Goal: Information Seeking & Learning: Learn about a topic

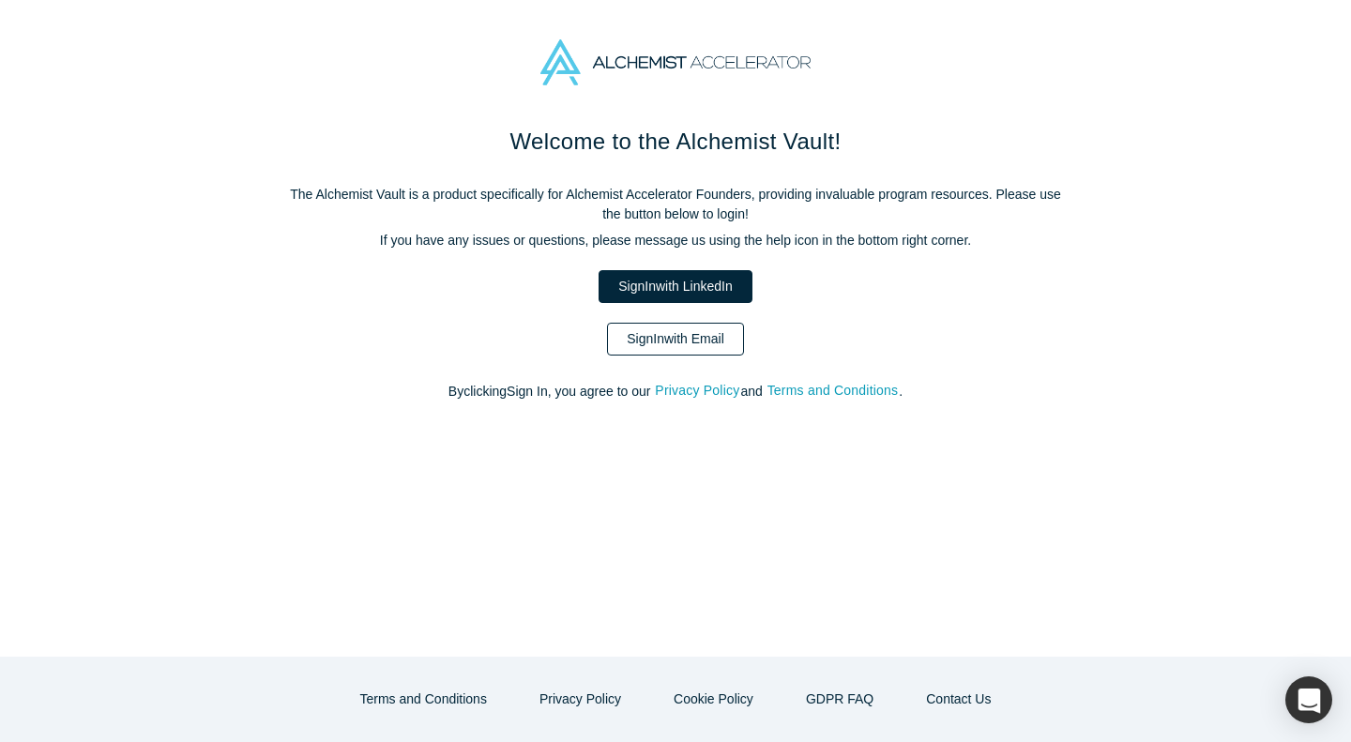
click at [691, 342] on link "Sign In with Email" at bounding box center [675, 339] width 137 height 33
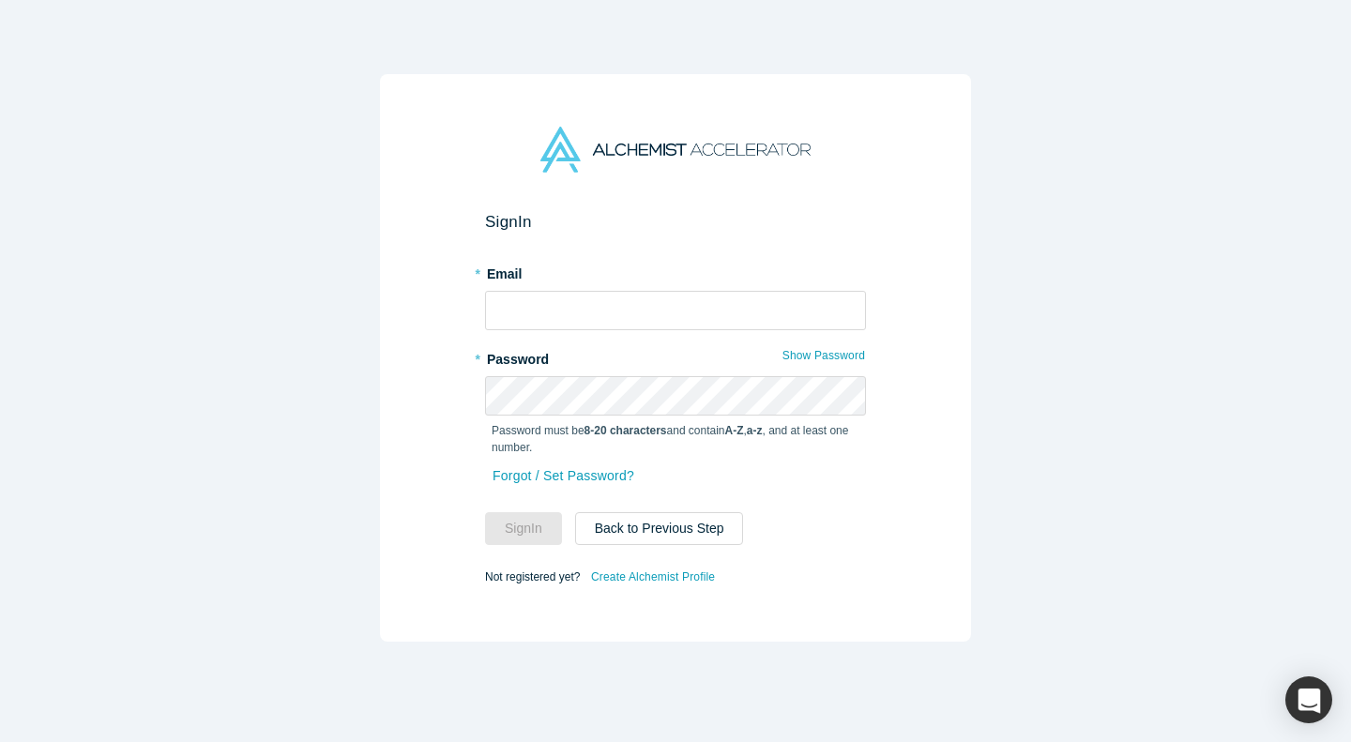
type input "[EMAIL_ADDRESS]"
click at [535, 515] on button "Sign In" at bounding box center [523, 528] width 77 height 33
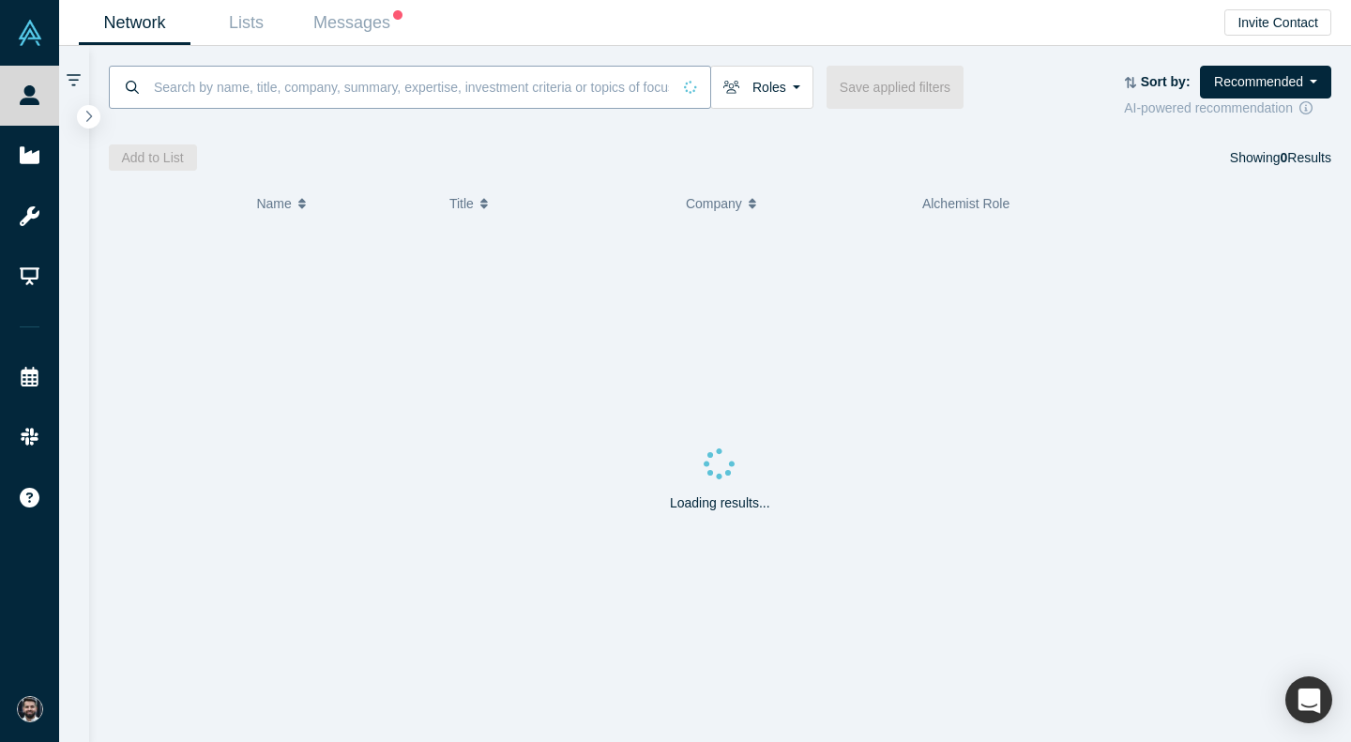
click at [479, 72] on input at bounding box center [411, 87] width 519 height 44
click at [398, 27] on span at bounding box center [396, 22] width 12 height 19
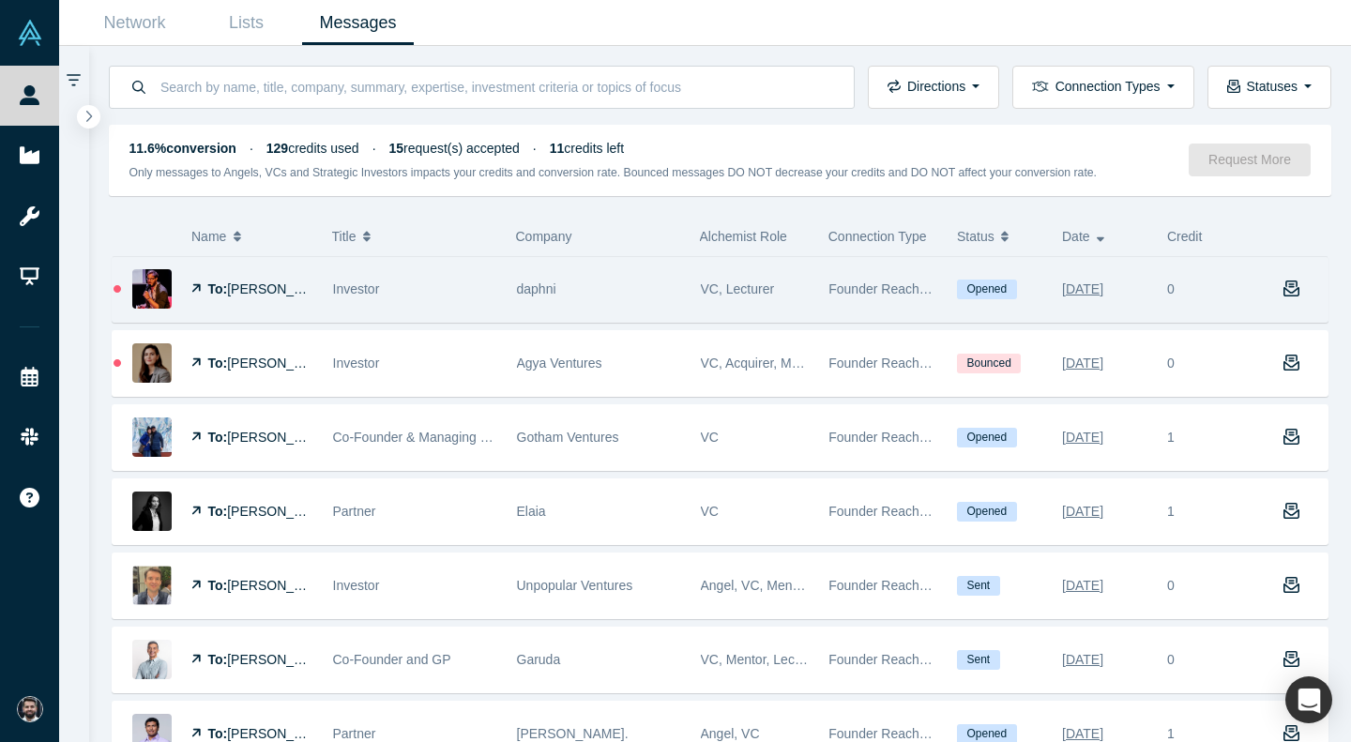
click at [262, 284] on span "[PERSON_NAME]" at bounding box center [281, 288] width 108 height 15
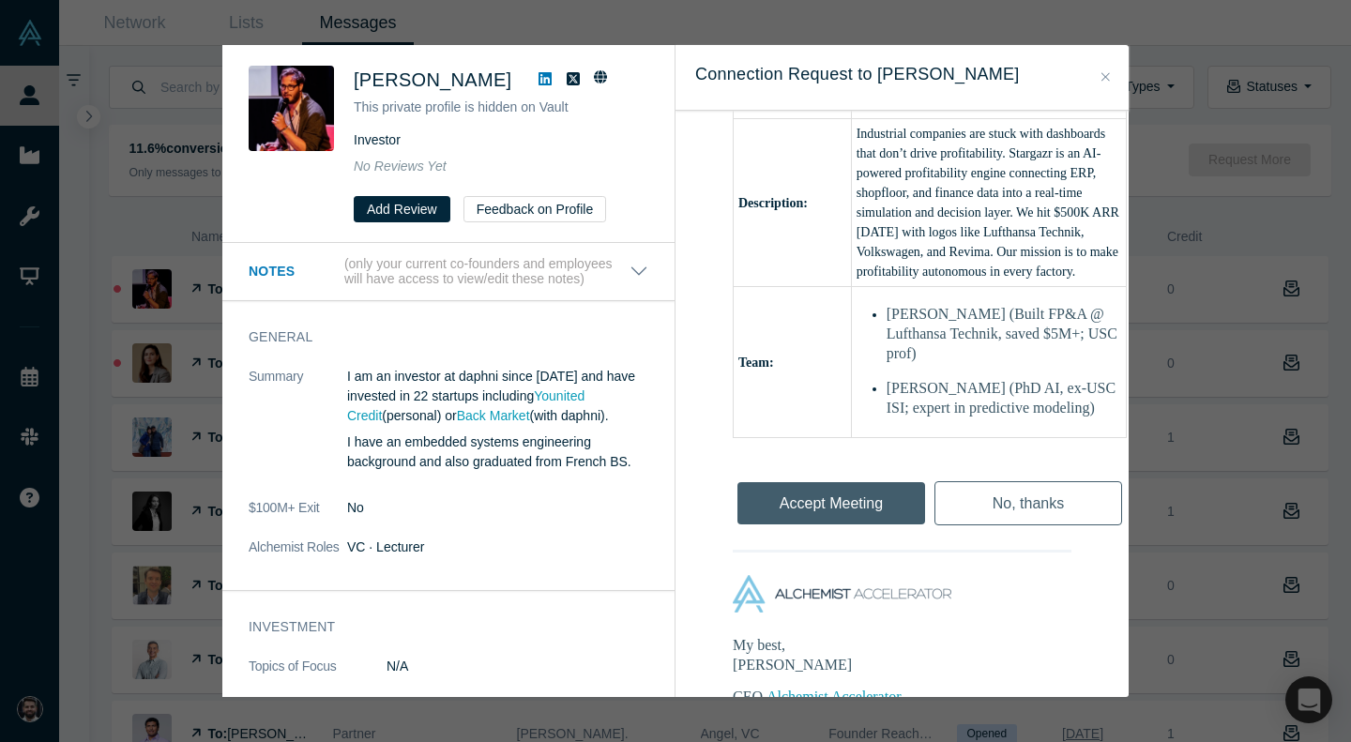
scroll to position [938, 0]
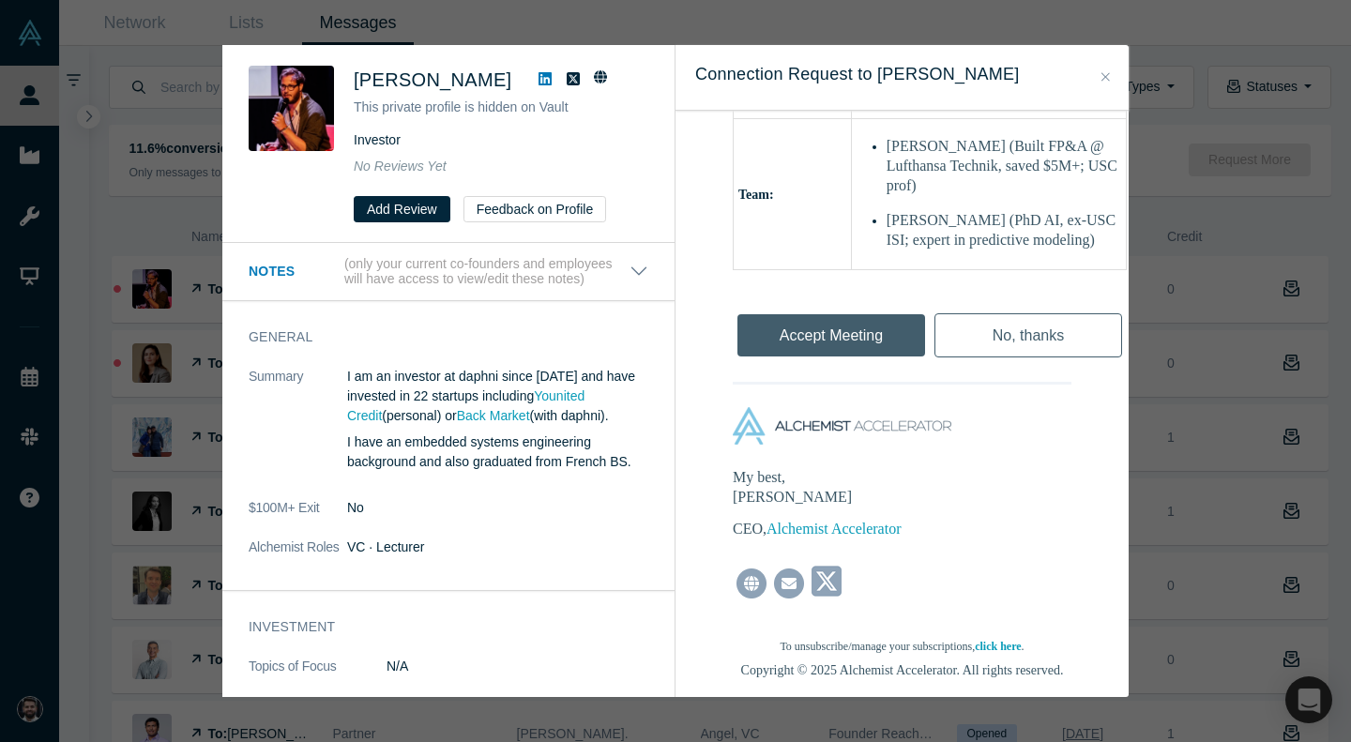
click at [1156, 418] on div "Was the recommendation useful? [PERSON_NAME] This private profile is hidden on …" at bounding box center [675, 371] width 1351 height 742
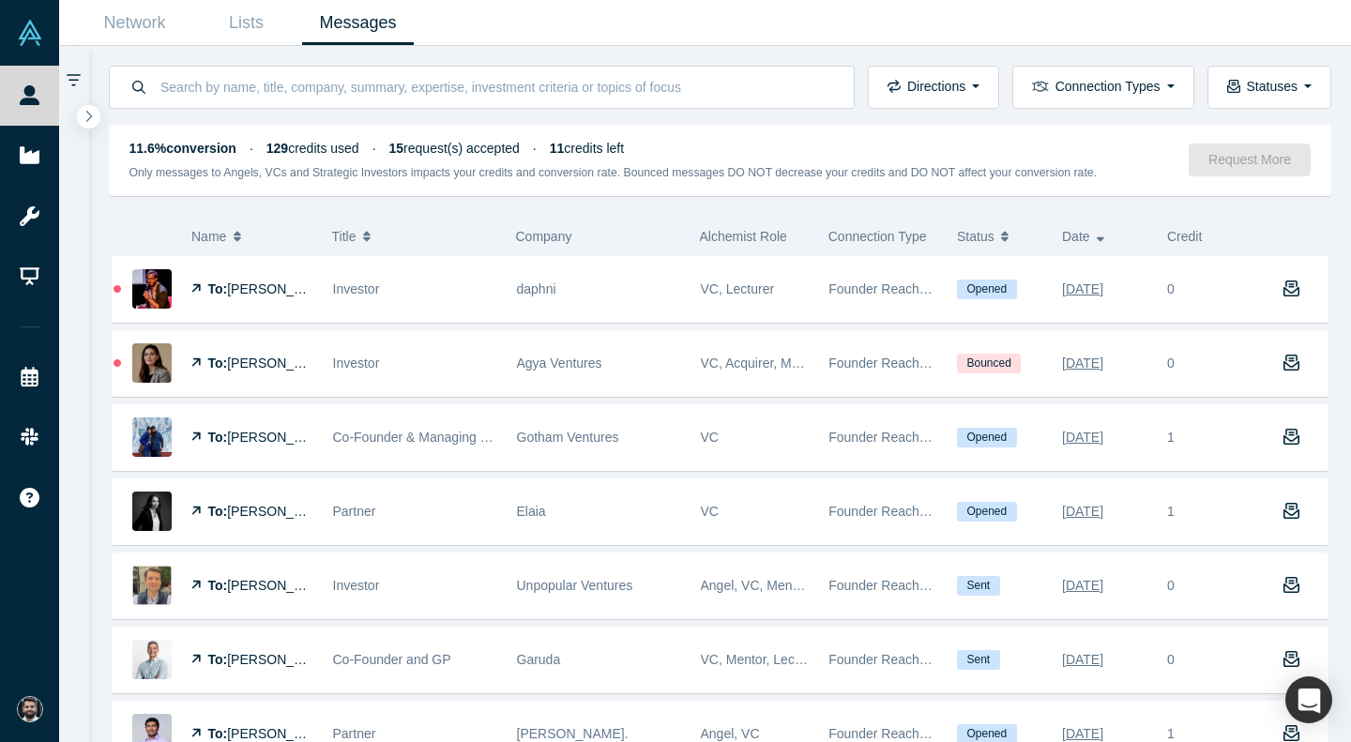
click at [136, 55] on div "Directions Incoming messages Outgoing messages Connection Types Demo Day Founde…" at bounding box center [720, 77] width 1263 height 63
click at [155, 12] on link "Network" at bounding box center [135, 23] width 112 height 44
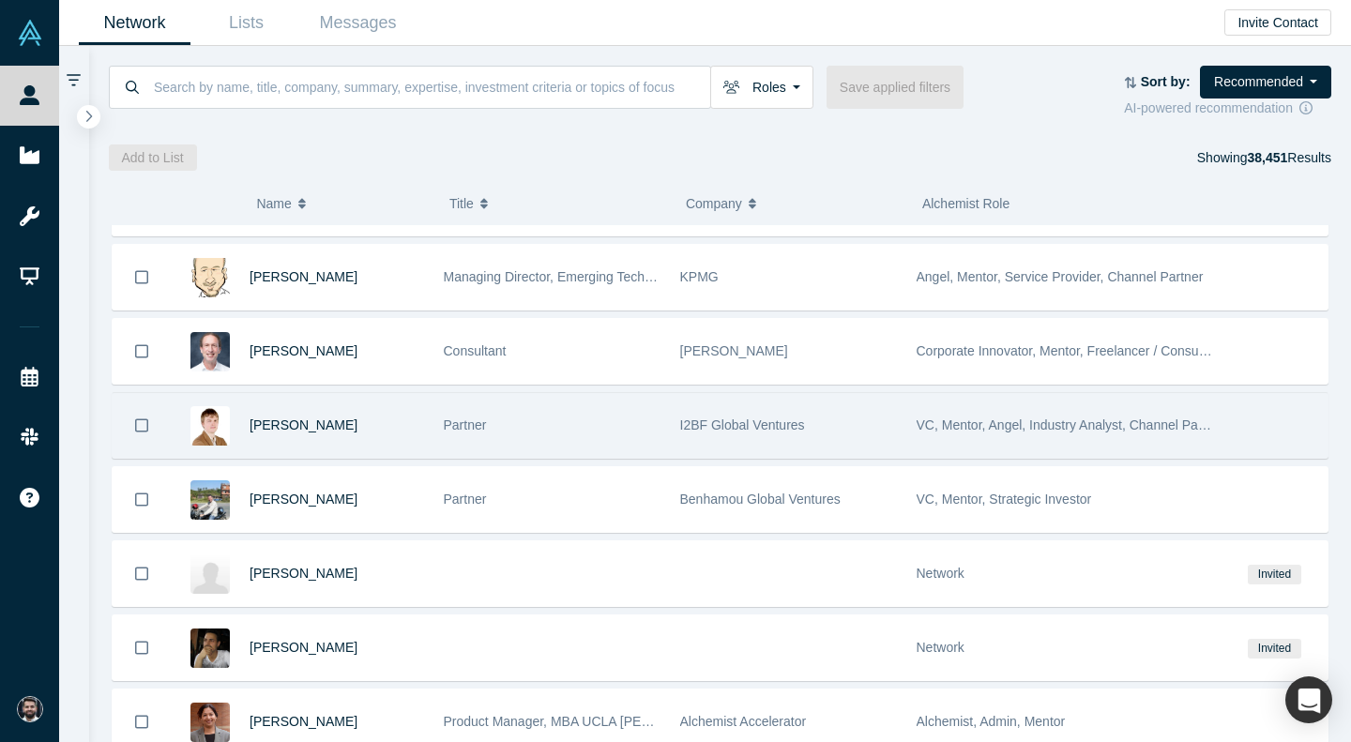
scroll to position [653, 0]
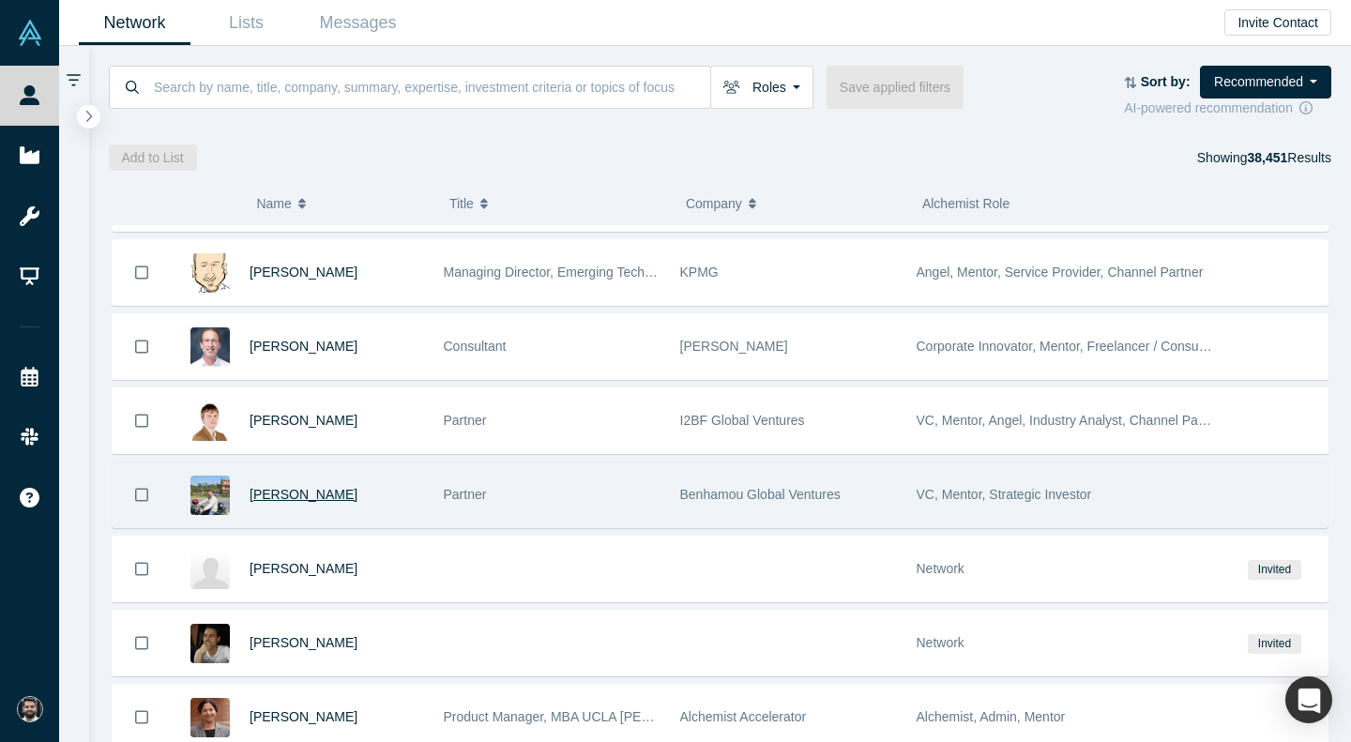
click at [279, 498] on span "[PERSON_NAME]" at bounding box center [304, 494] width 108 height 15
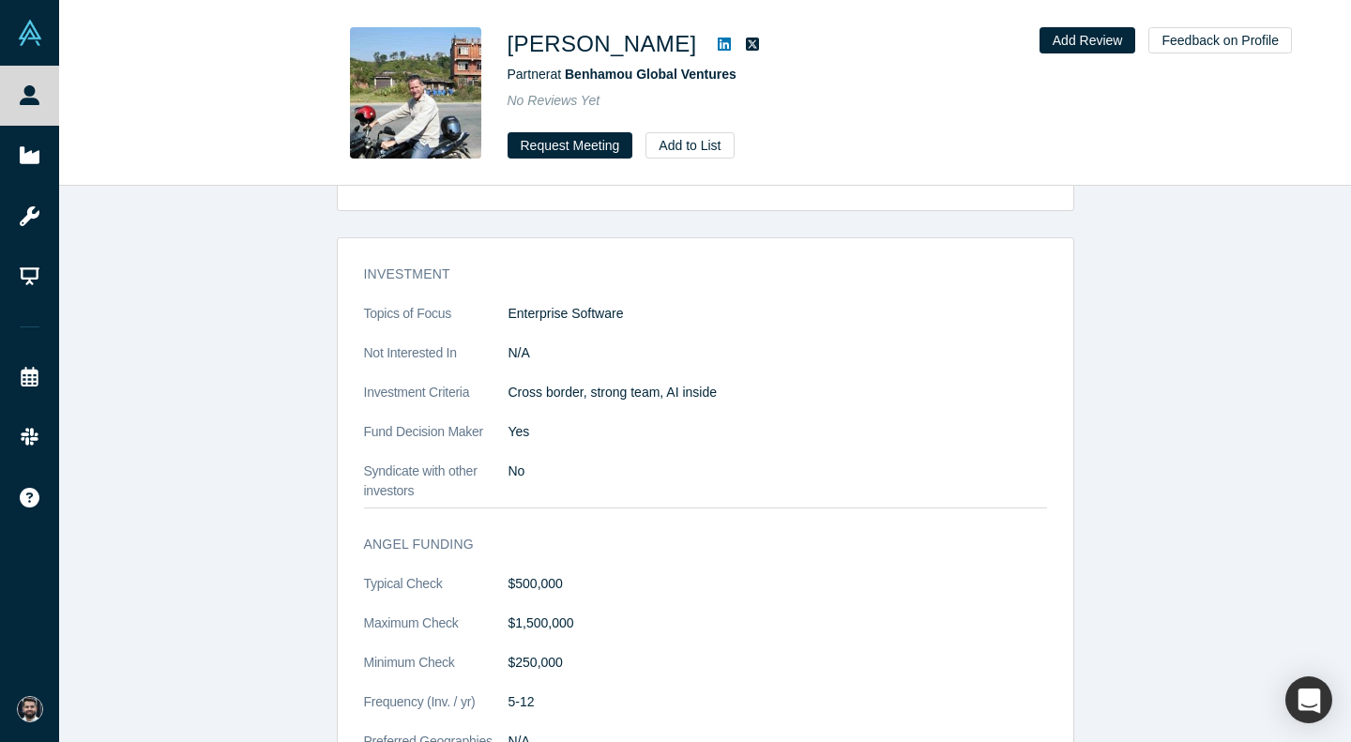
scroll to position [1759, 0]
click at [718, 45] on icon at bounding box center [724, 44] width 13 height 15
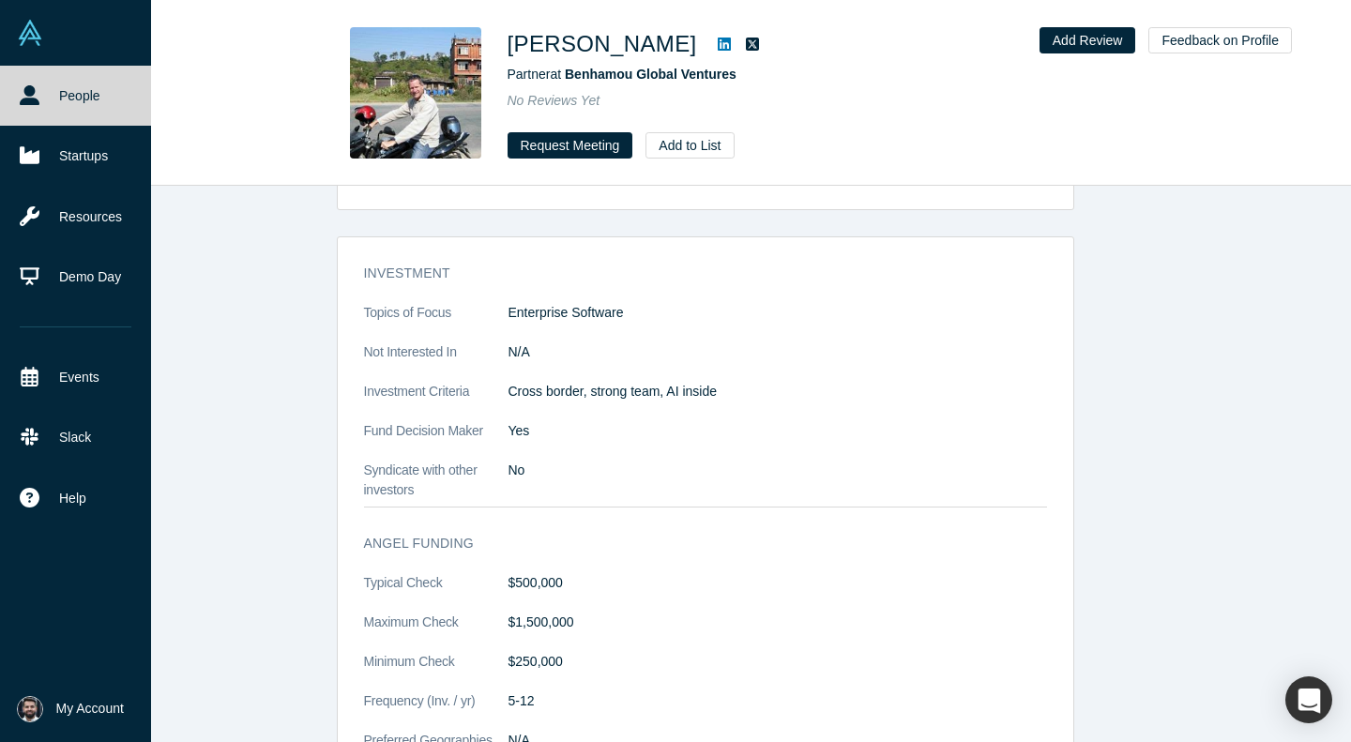
click at [47, 88] on link "People" at bounding box center [75, 96] width 151 height 60
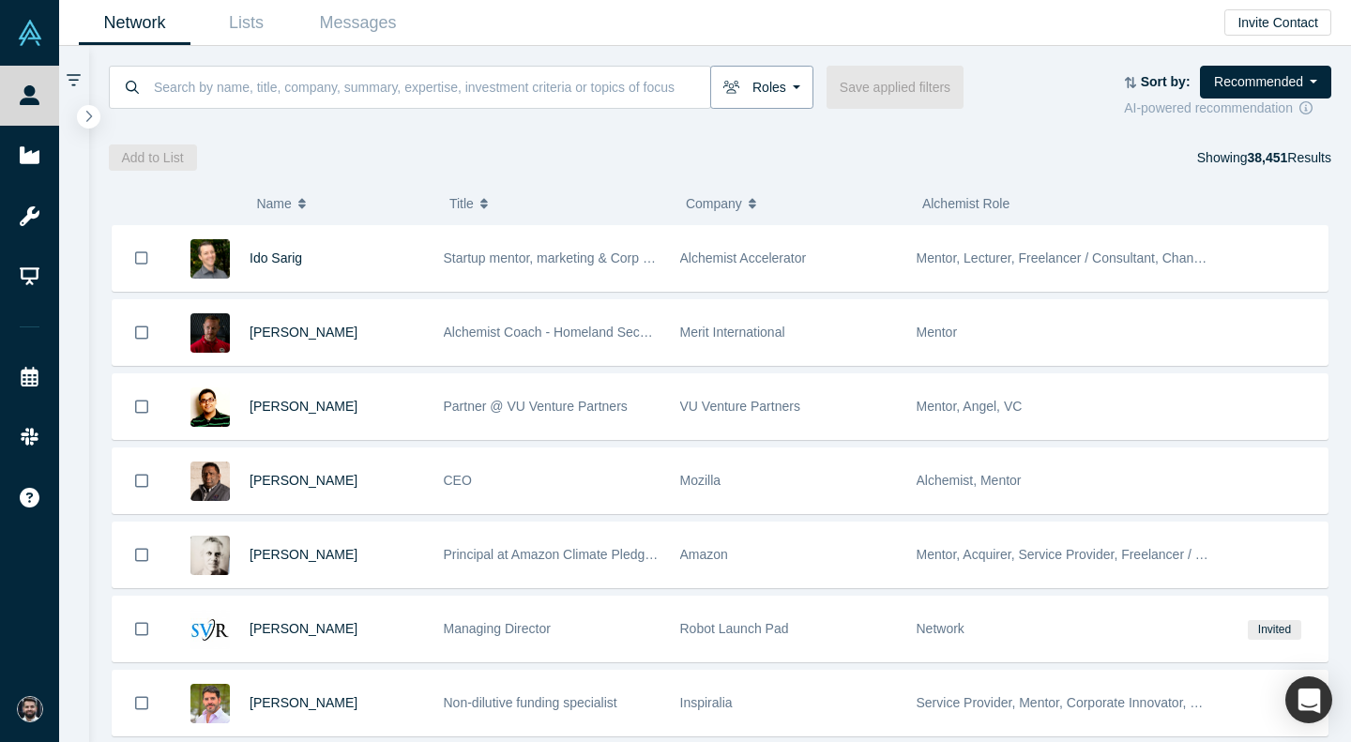
click at [744, 97] on button "Roles" at bounding box center [761, 87] width 103 height 43
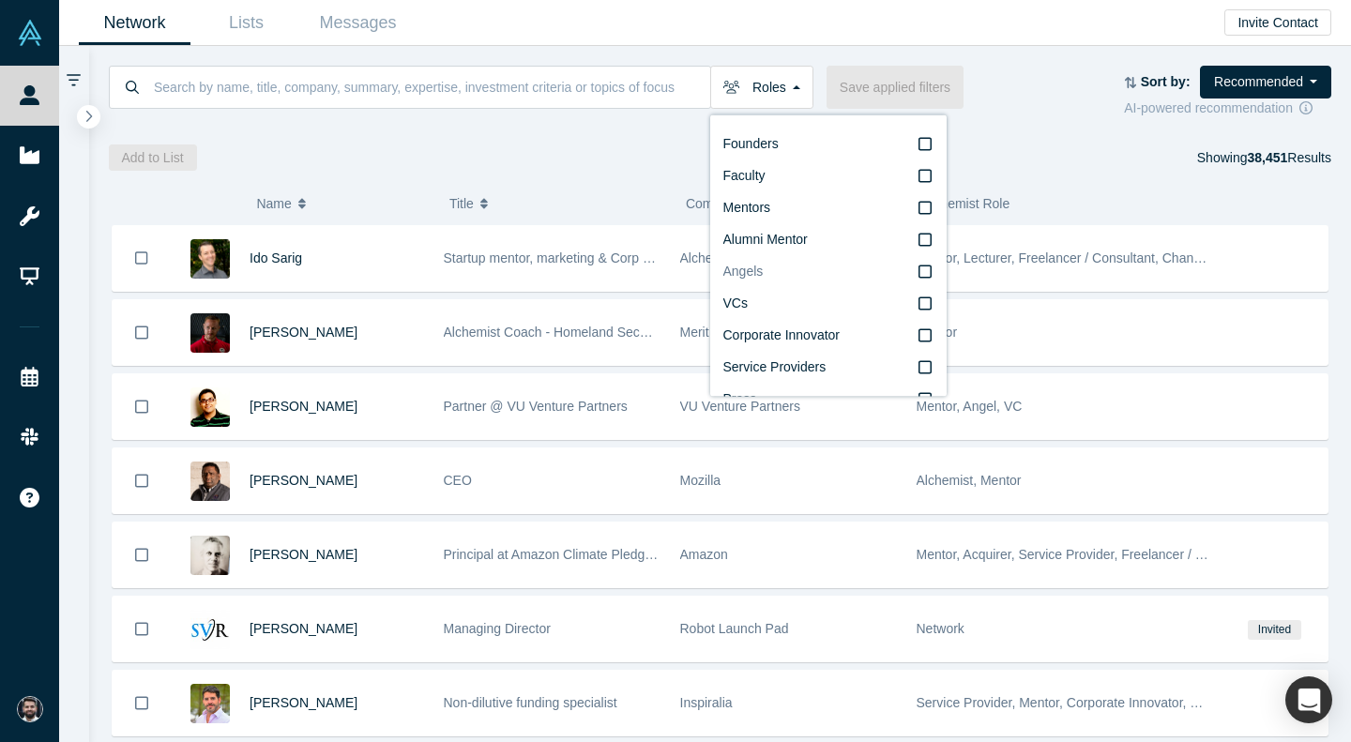
click at [786, 262] on label "Angels" at bounding box center [828, 272] width 210 height 32
click at [0, 0] on input "Angels" at bounding box center [0, 0] width 0 height 0
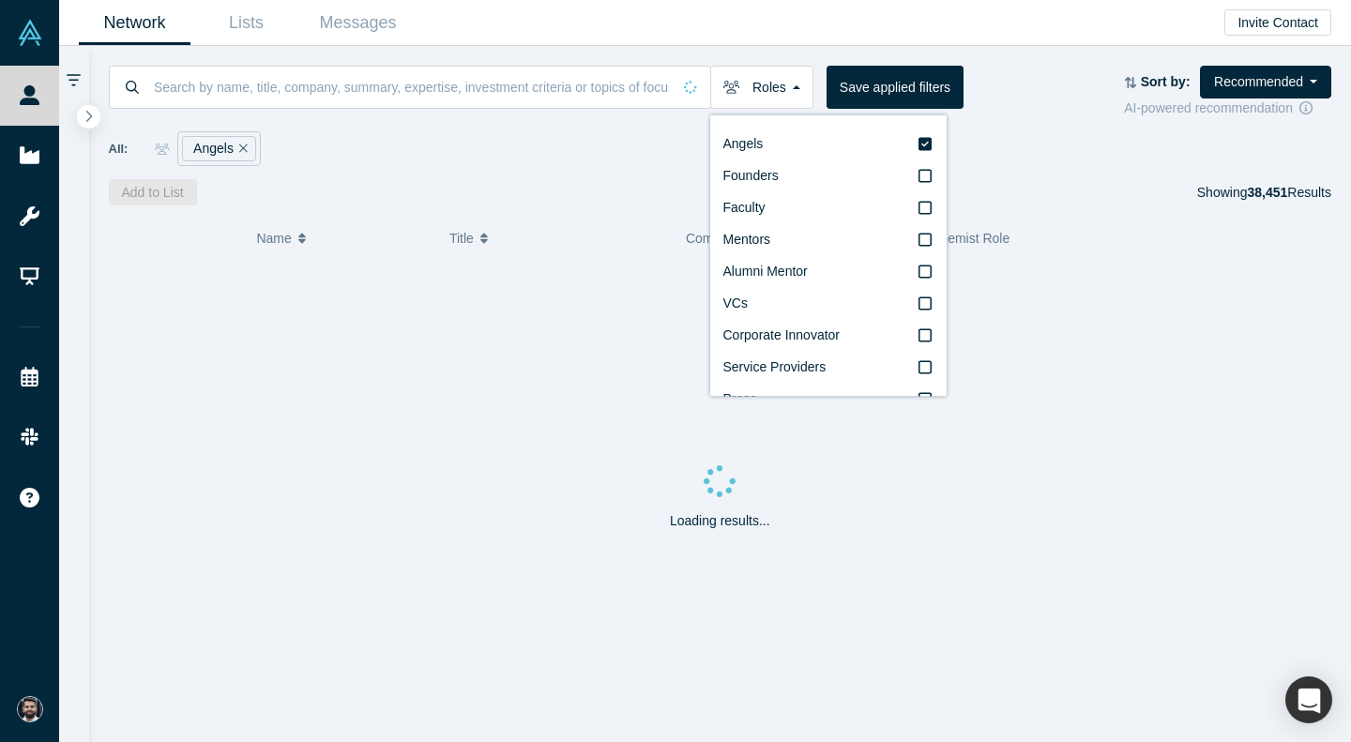
click at [528, 183] on div "Add to List Showing 38,451 Results" at bounding box center [720, 192] width 1223 height 26
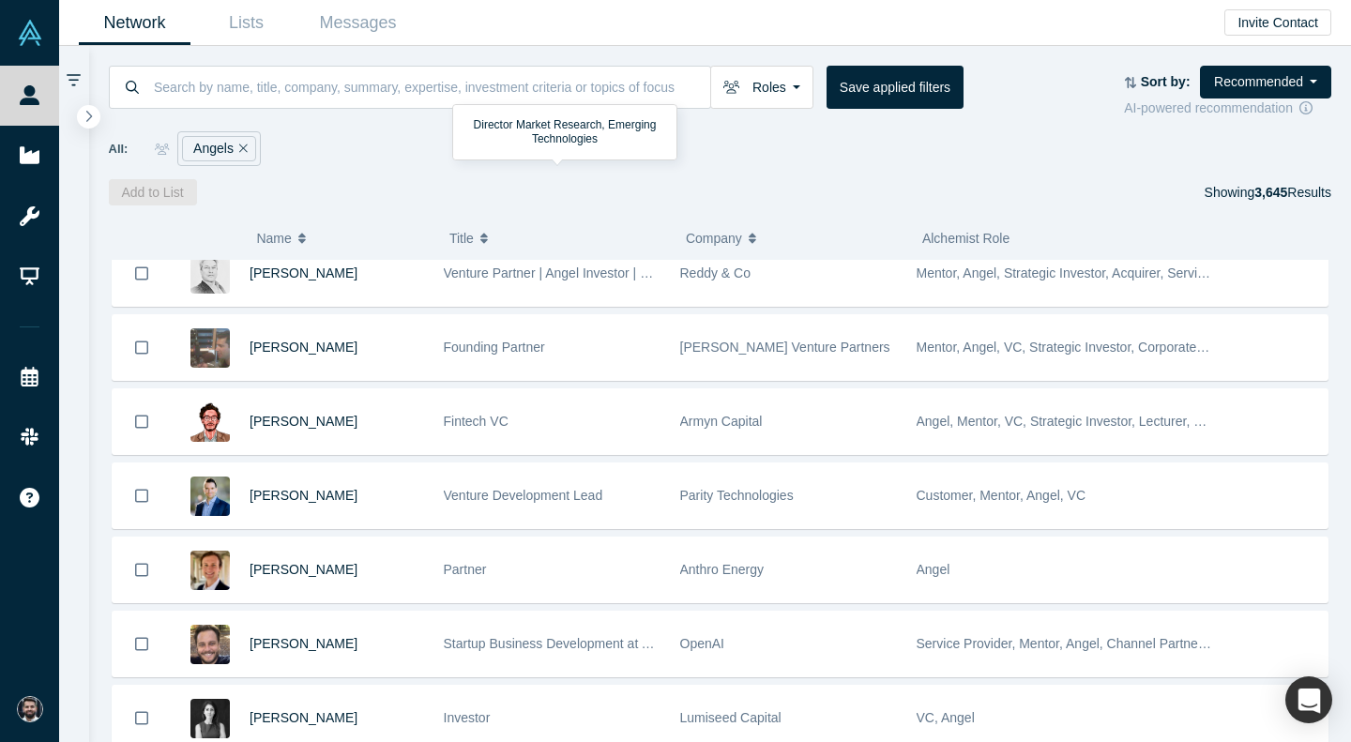
scroll to position [9236, 0]
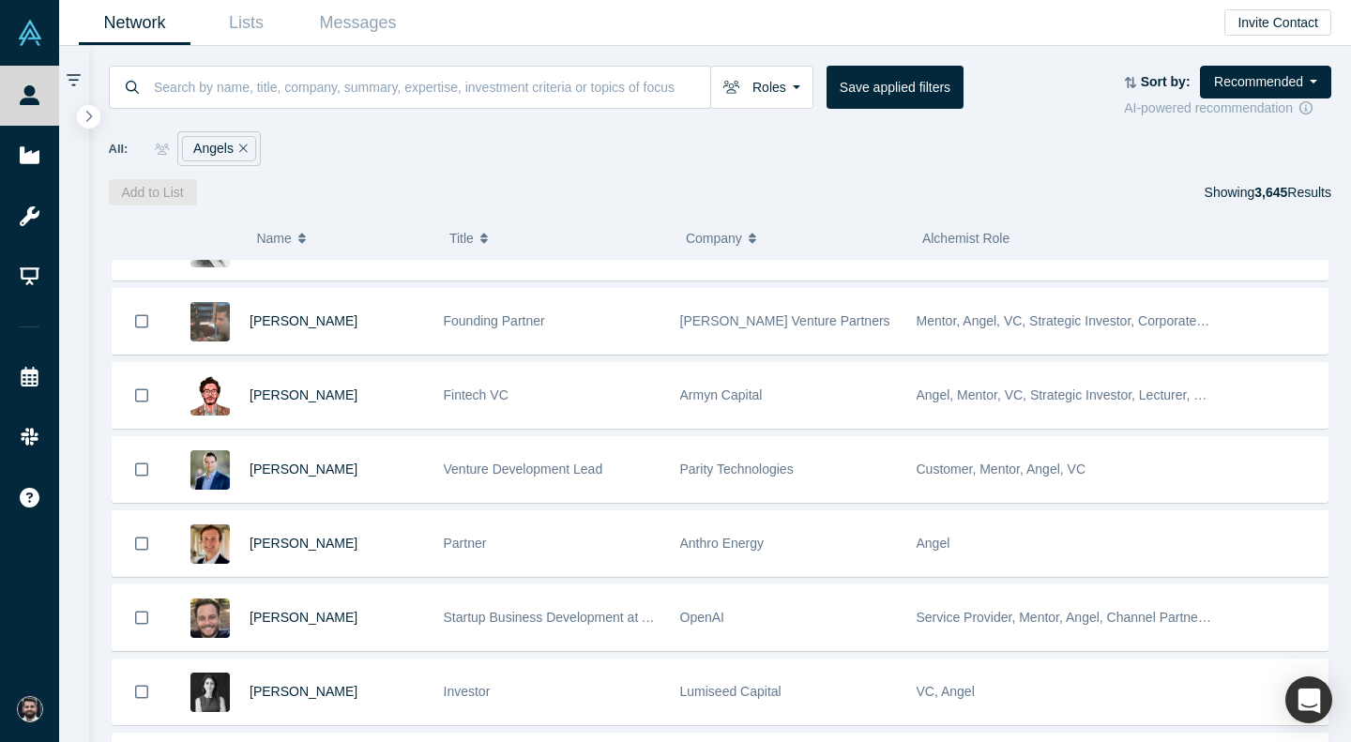
click at [526, 142] on div "All: Angels" at bounding box center [720, 148] width 1223 height 35
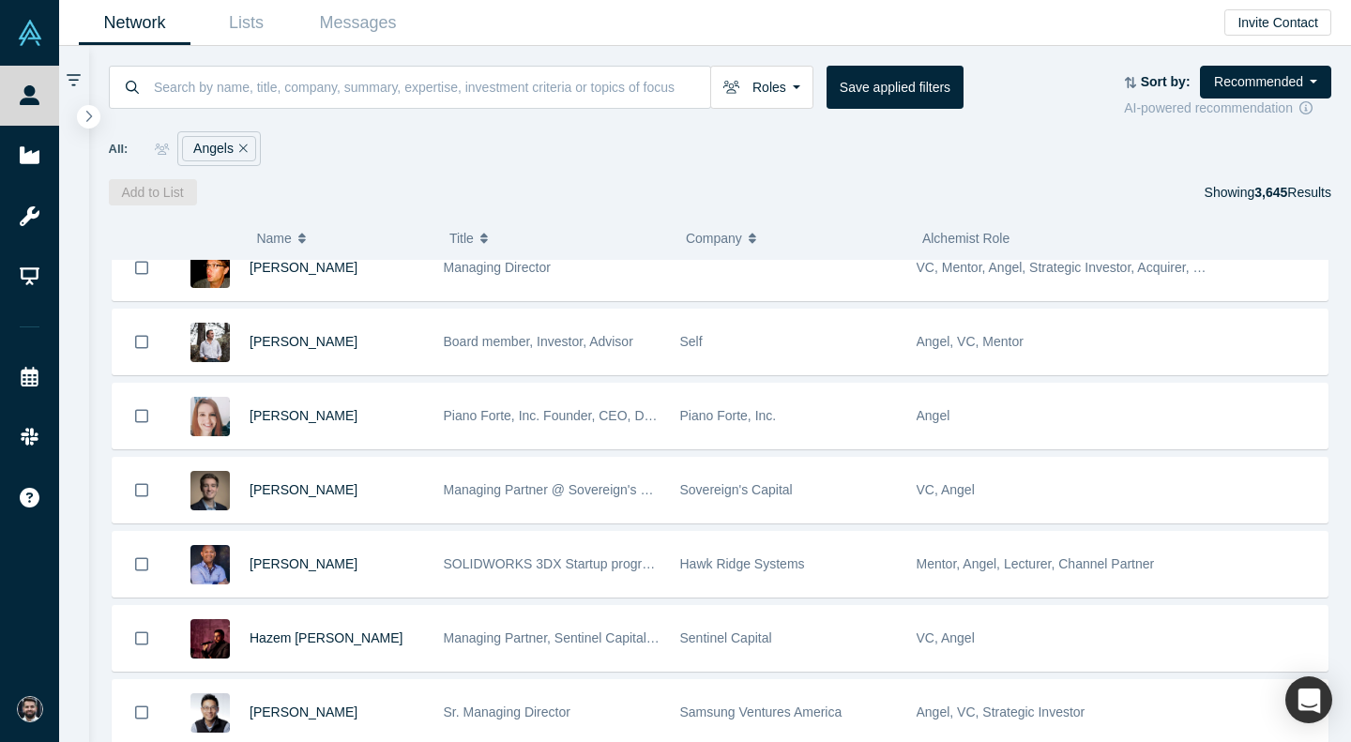
scroll to position [10848, 0]
